Goal: Transaction & Acquisition: Purchase product/service

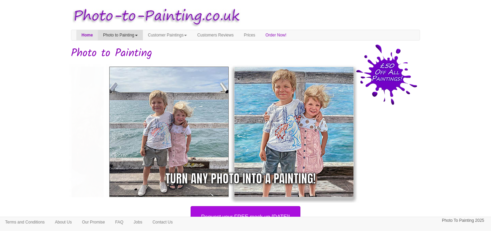
click at [133, 31] on link "Photo to Painting" at bounding box center [120, 35] width 45 height 10
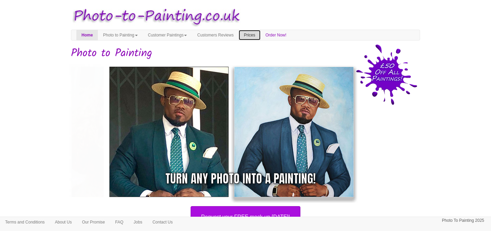
click at [260, 35] on link "Prices" at bounding box center [249, 35] width 21 height 10
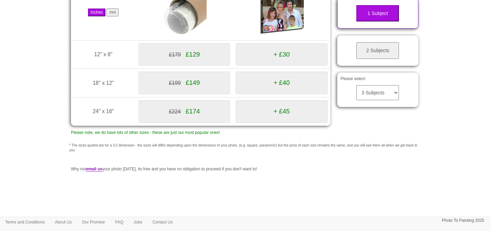
scroll to position [136, 0]
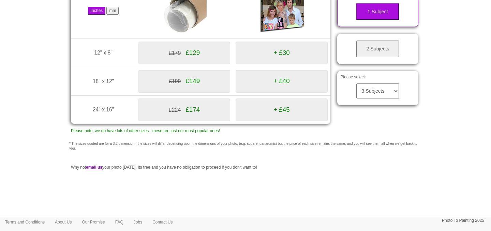
click at [372, 48] on button "2 Subjects" at bounding box center [377, 49] width 43 height 17
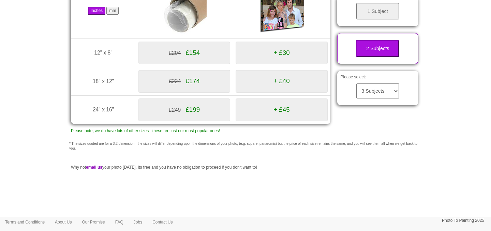
click at [369, 87] on select "3 Subjects 4 Subjects 5 Subjects 6 Subjects 7 Subjects 8 Subjects 9 Subjects 10…" at bounding box center [377, 91] width 43 height 15
click at [360, 87] on select "3 Subjects 4 Subjects 5 Subjects 6 Subjects 7 Subjects 8 Subjects 9 Subjects 10…" at bounding box center [377, 91] width 43 height 15
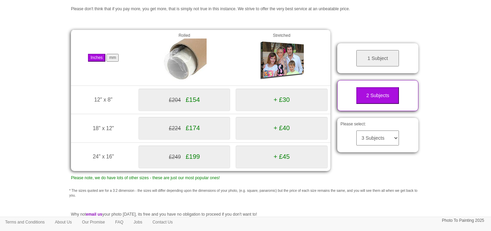
scroll to position [0, 0]
